Goal: Navigation & Orientation: Find specific page/section

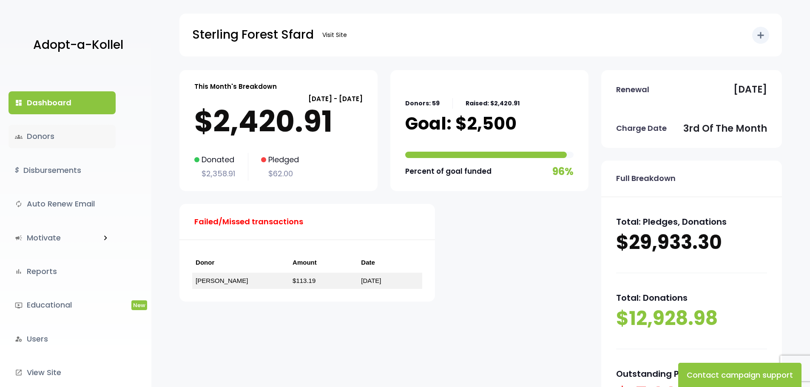
click at [47, 137] on link "groups Donors" at bounding box center [62, 136] width 107 height 23
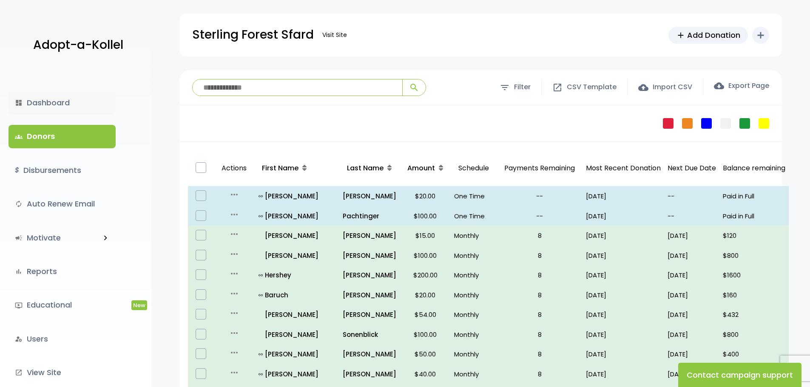
click at [50, 97] on link "dashboard Dashboard" at bounding box center [62, 102] width 107 height 23
